Goal: Navigation & Orientation: Find specific page/section

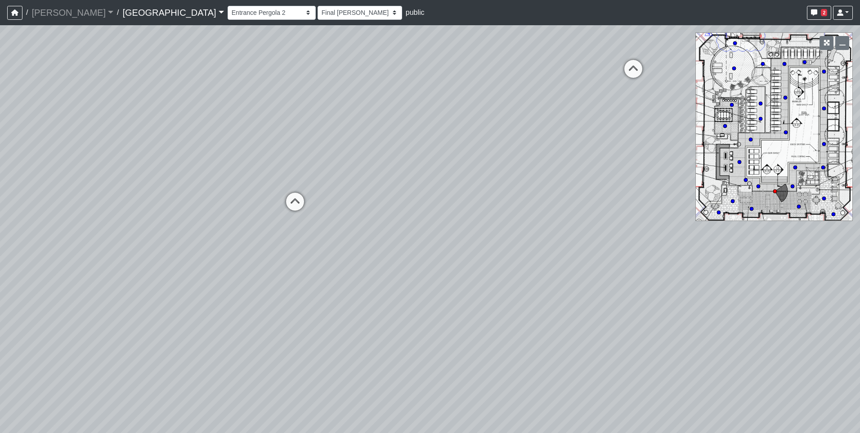
select select "qPF58Gj19tdZKxXjctCZ5B"
select select "h3ebyGk32eUmSzz99H473o"
drag, startPoint x: 335, startPoint y: 185, endPoint x: 624, endPoint y: 277, distance: 303.5
click at [624, 277] on div "Loading... Pool Courtyard Entry 1 Loading... Main Lounge 2 Loading... Pool Cour…" at bounding box center [430, 229] width 860 height 408
drag, startPoint x: 532, startPoint y: 279, endPoint x: -234, endPoint y: 268, distance: 765.4
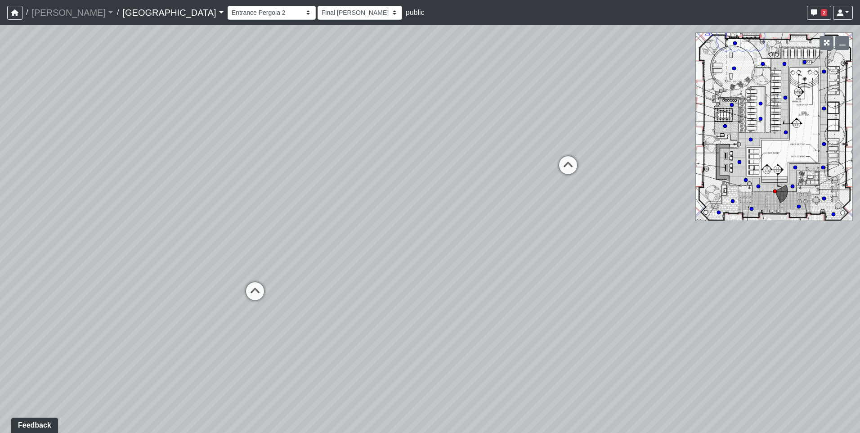
click at [0, 268] on html "/ [PERSON_NAME] Loading... / [GEOGRAPHIC_DATA] [GEOGRAPHIC_DATA] Loading... [GE…" at bounding box center [430, 216] width 860 height 433
drag, startPoint x: 424, startPoint y: 274, endPoint x: -142, endPoint y: 249, distance: 567.0
click at [0, 249] on html "/ [PERSON_NAME] Loading... / [GEOGRAPHIC_DATA] [GEOGRAPHIC_DATA] Loading... [GE…" at bounding box center [430, 216] width 860 height 433
drag, startPoint x: 580, startPoint y: 254, endPoint x: 28, endPoint y: 252, distance: 552.1
click at [28, 252] on div "Loading... Pool Courtyard Entry 1 Loading... Main Lounge 2 Loading... Pool Cour…" at bounding box center [430, 229] width 860 height 408
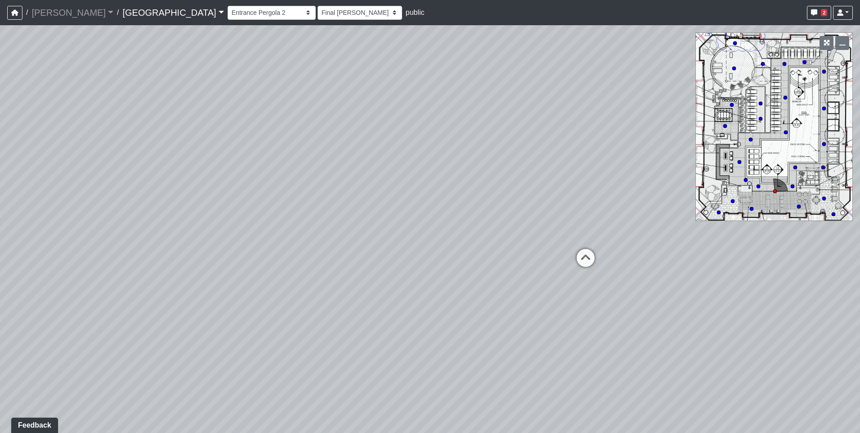
drag, startPoint x: 431, startPoint y: 179, endPoint x: 122, endPoint y: 182, distance: 309.1
click at [122, 182] on div "Loading... Pool Courtyard Entry 1 Loading... Main Lounge 2 Loading... Pool Cour…" at bounding box center [430, 229] width 860 height 408
